Goal: Register for event/course

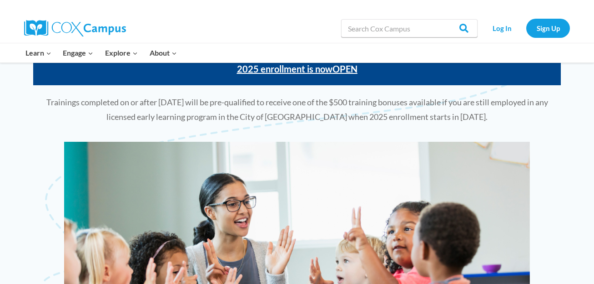
scroll to position [146, 0]
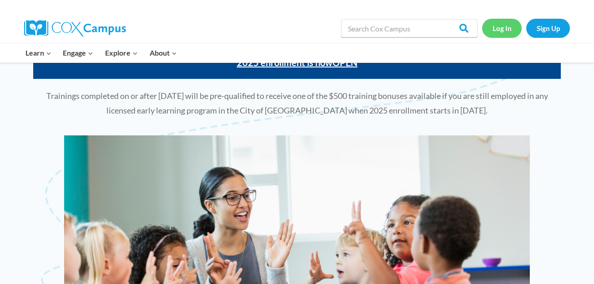
click at [503, 29] on link "Log In" at bounding box center [503, 28] width 40 height 19
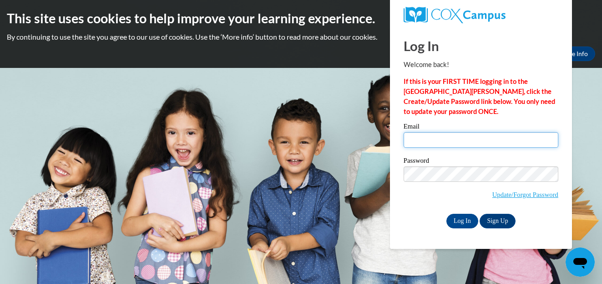
click at [437, 138] on input "Email" at bounding box center [481, 139] width 155 height 15
type input "tfavors@esng.org"
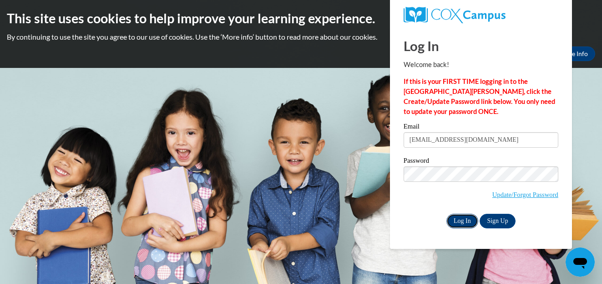
click at [465, 218] on input "Log In" at bounding box center [463, 220] width 32 height 15
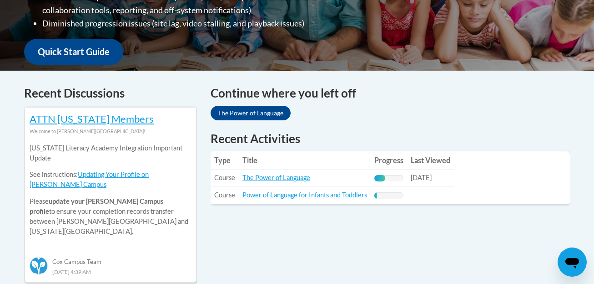
scroll to position [390, 0]
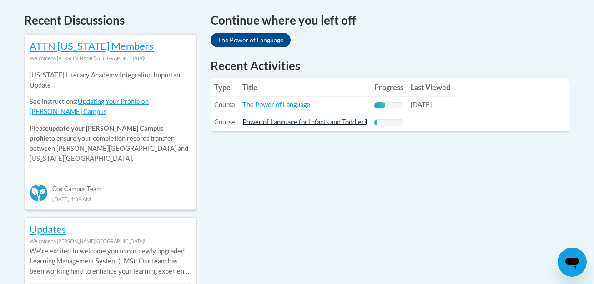
click at [311, 118] on link "Power of Language for Infants and Toddlers" at bounding box center [305, 122] width 125 height 8
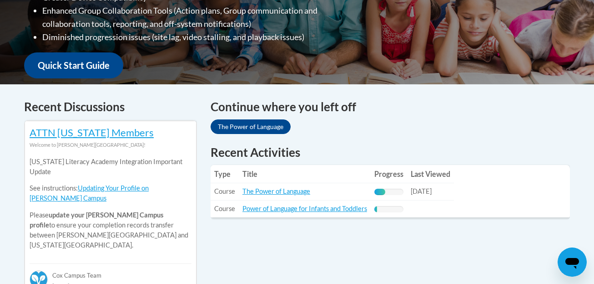
scroll to position [307, 0]
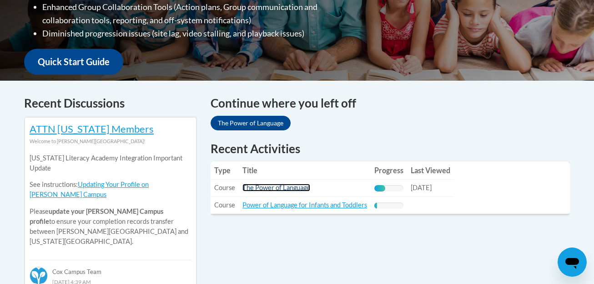
click at [282, 187] on link "The Power of Language" at bounding box center [277, 187] width 68 height 8
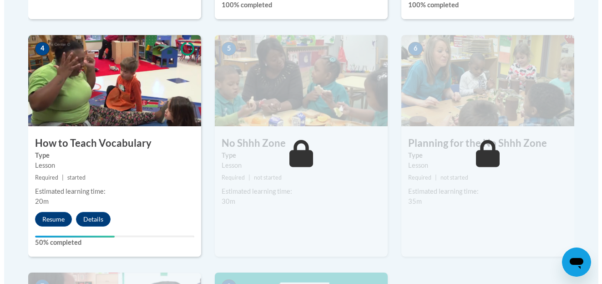
scroll to position [528, 0]
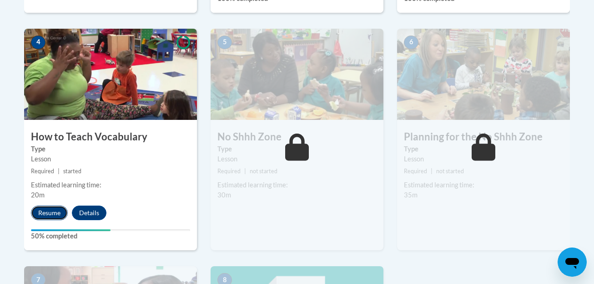
click at [56, 210] on button "Resume" at bounding box center [49, 212] width 37 height 15
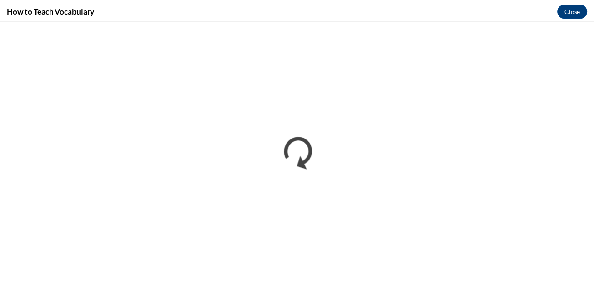
scroll to position [0, 0]
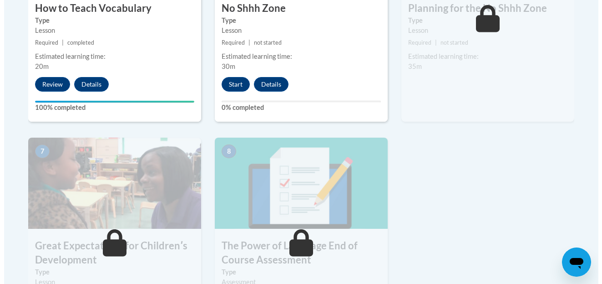
scroll to position [637, 0]
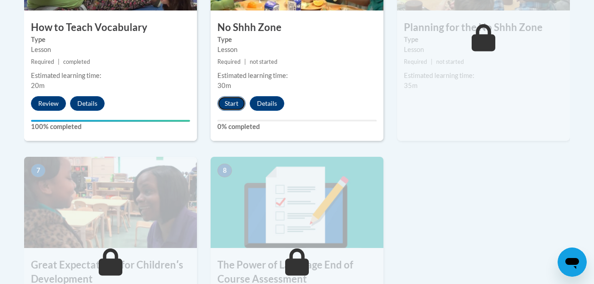
click at [228, 107] on button "Start" at bounding box center [232, 103] width 28 height 15
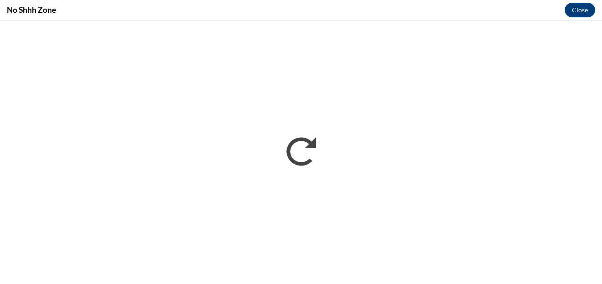
scroll to position [0, 0]
